Goal: Task Accomplishment & Management: Manage account settings

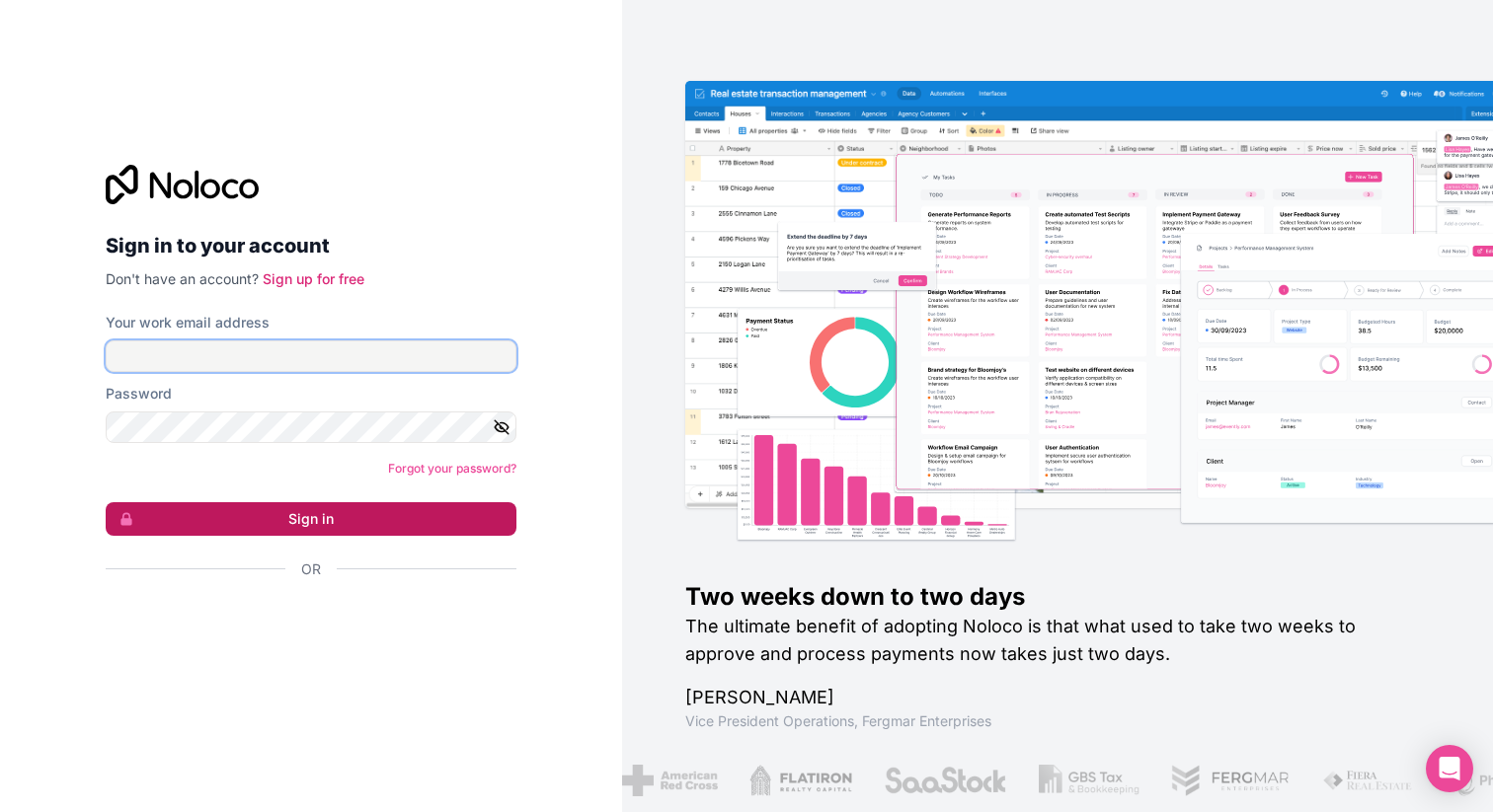
type input "**********"
click at [394, 518] on button "Sign in" at bounding box center [311, 519] width 411 height 34
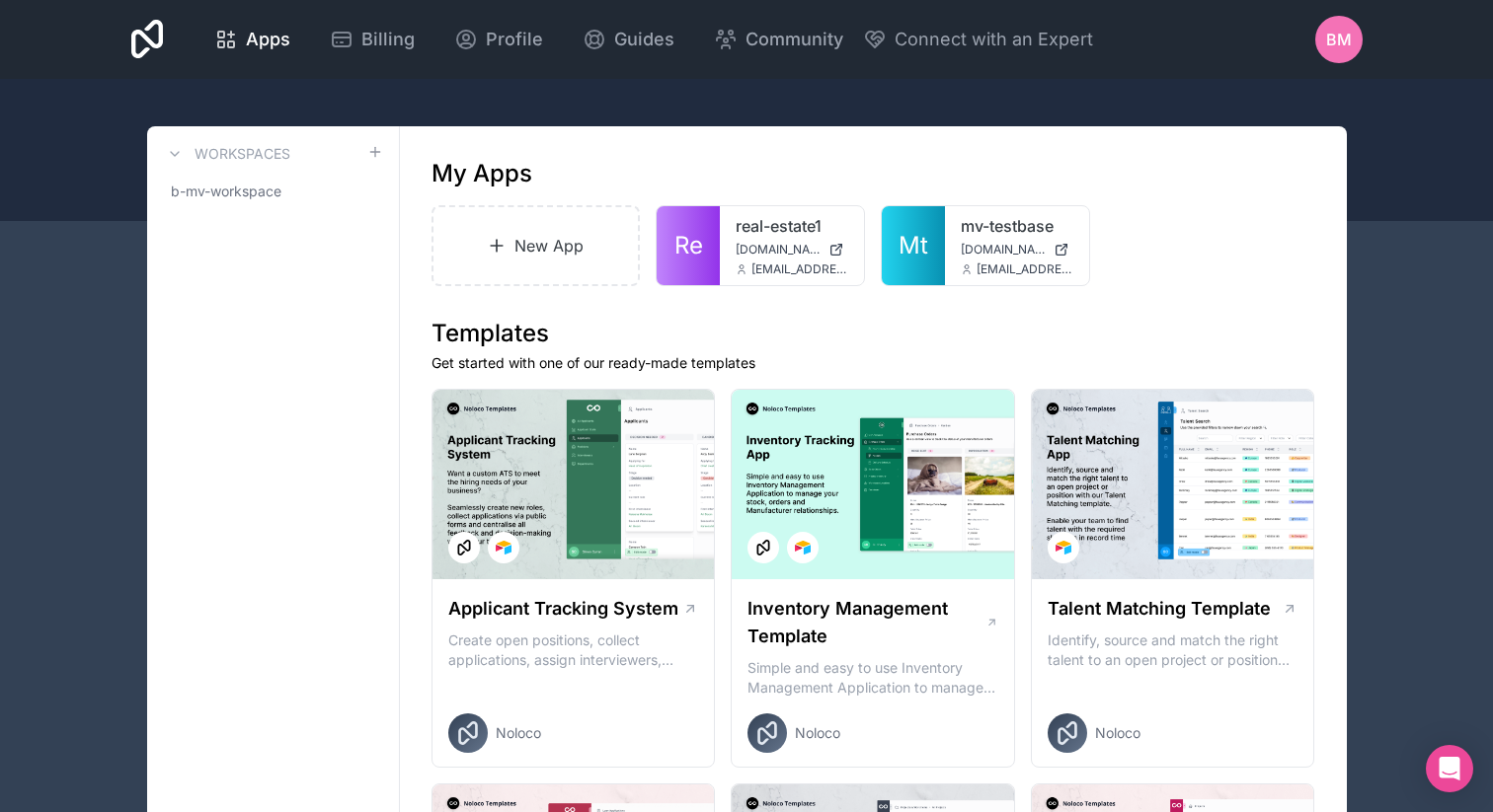
click at [1345, 35] on span "BM" at bounding box center [1339, 40] width 26 height 24
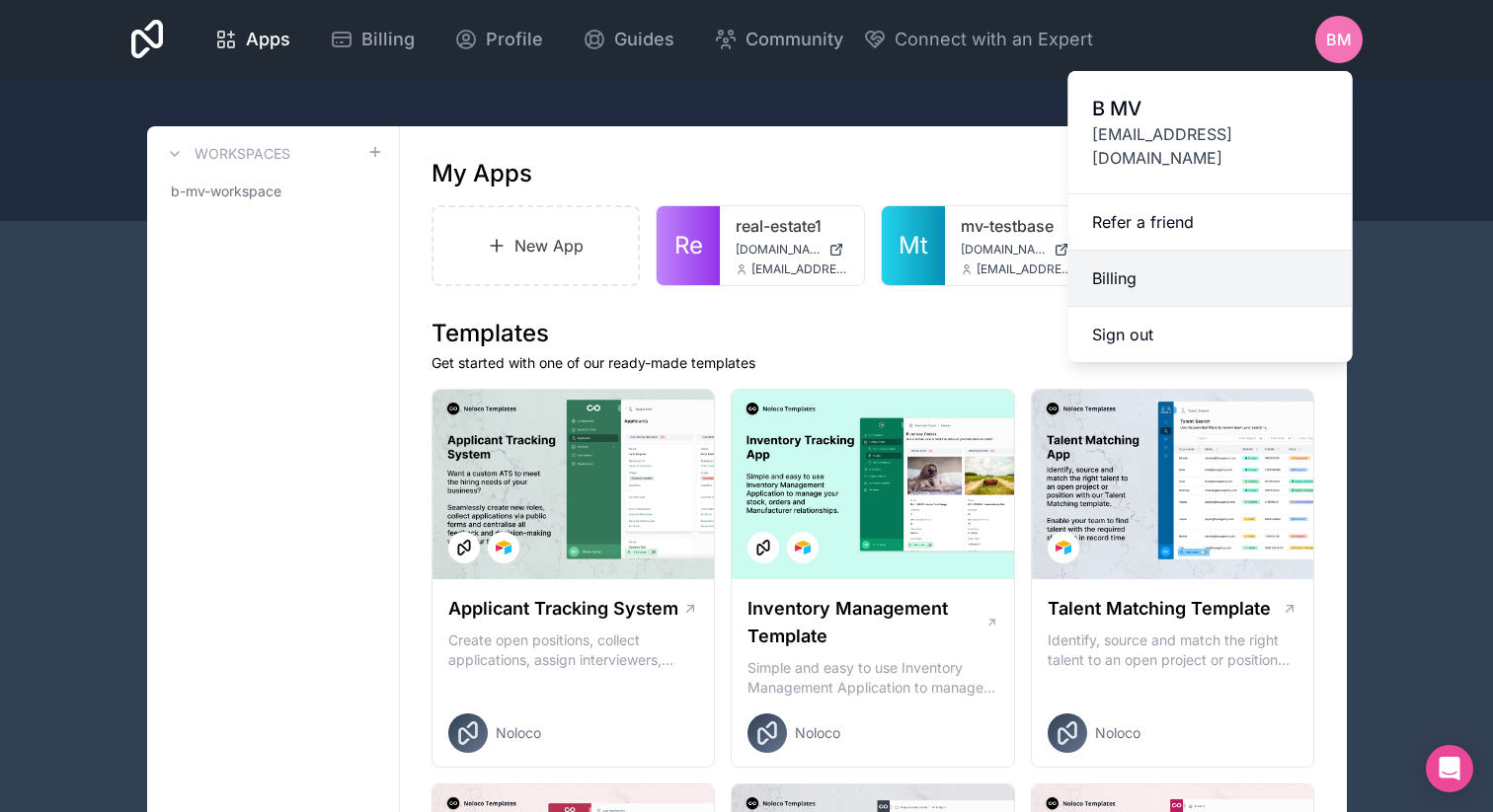
click at [1164, 251] on link "Billing" at bounding box center [1210, 279] width 285 height 56
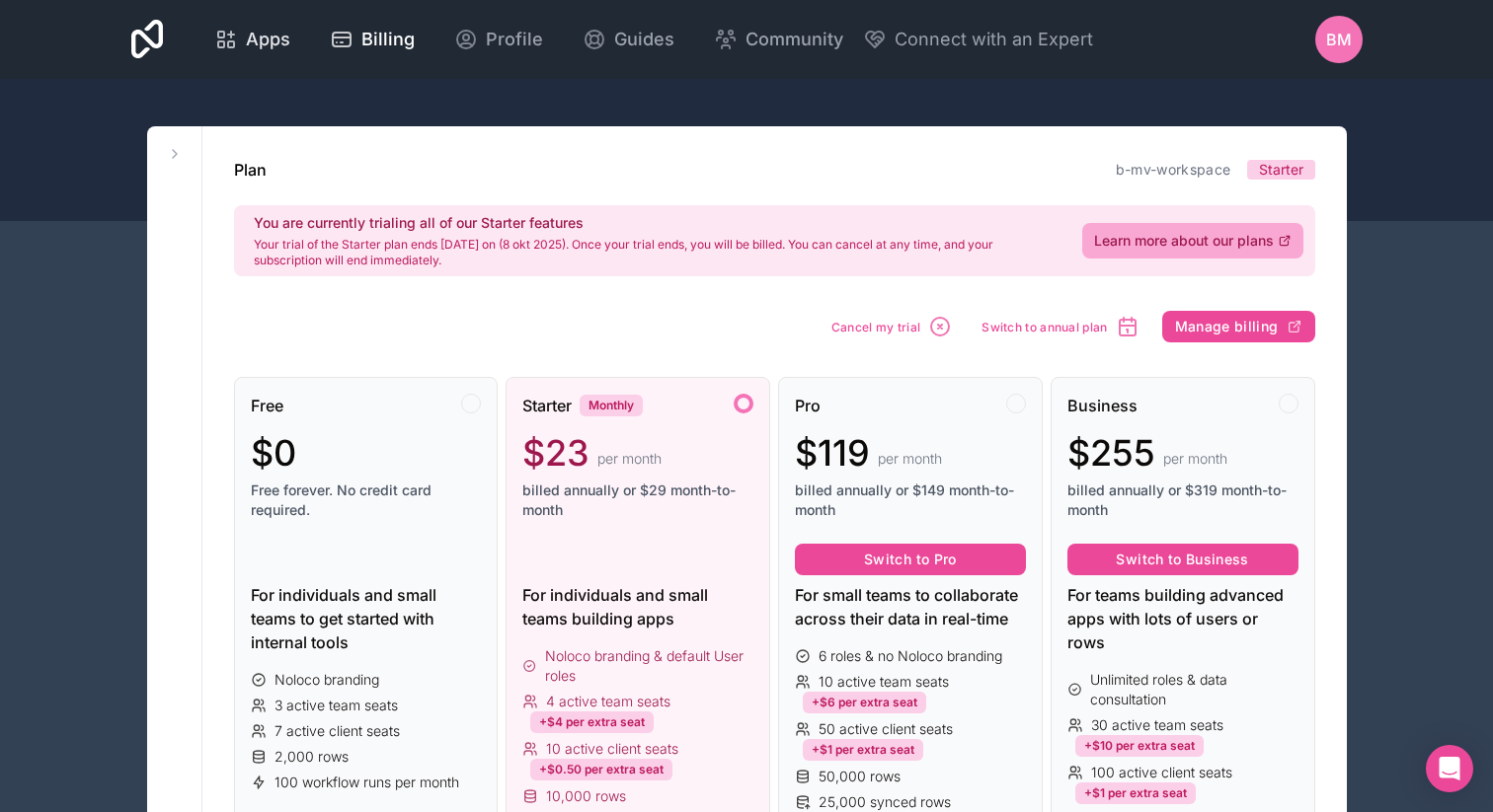
click at [265, 37] on span "Apps" at bounding box center [268, 40] width 44 height 28
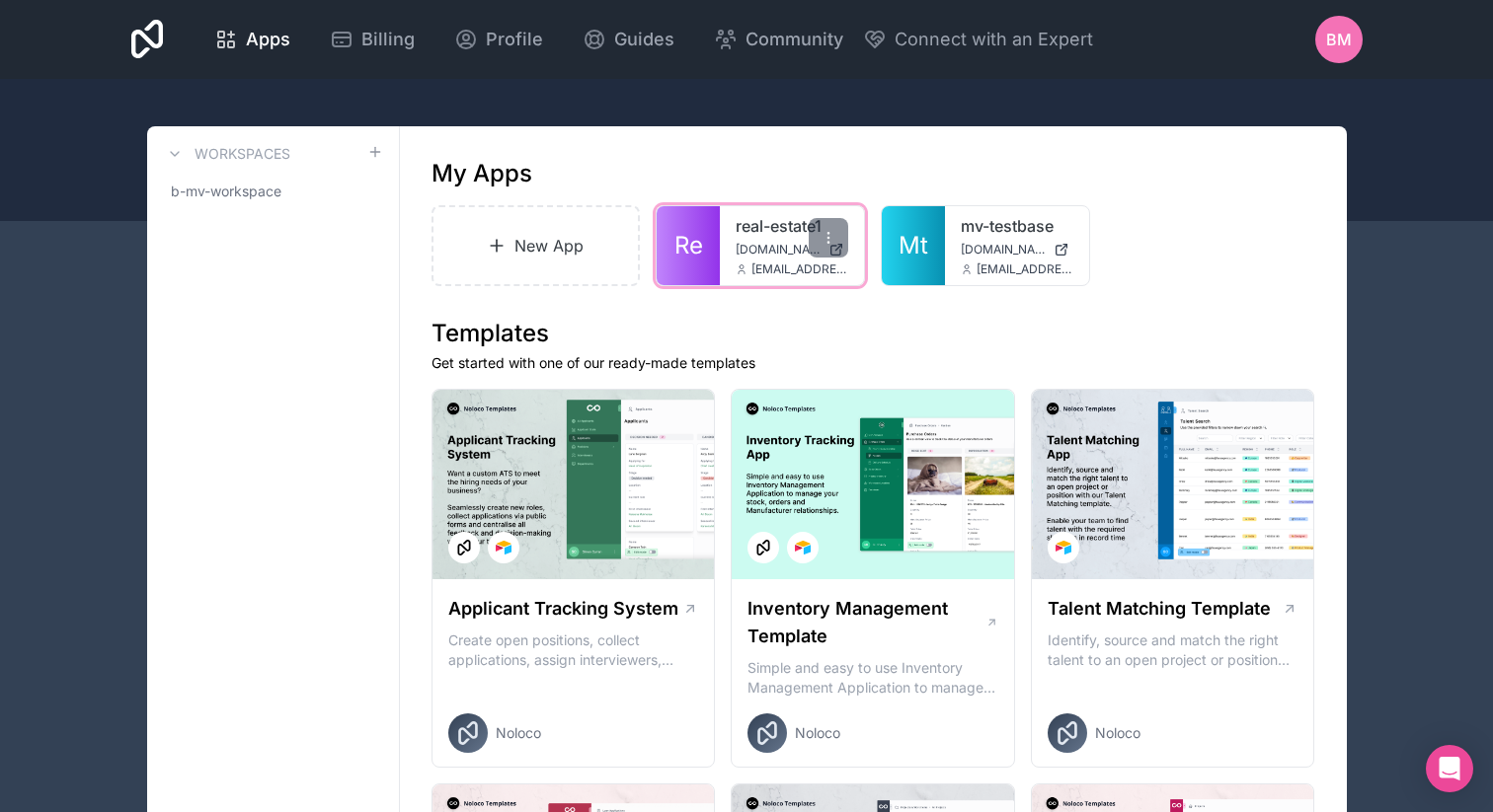
click at [751, 262] on span "[EMAIL_ADDRESS][DOMAIN_NAME]" at bounding box center [799, 270] width 97 height 16
click at [756, 219] on link "real-estate1" at bounding box center [791, 226] width 113 height 24
